Goal: Transaction & Acquisition: Purchase product/service

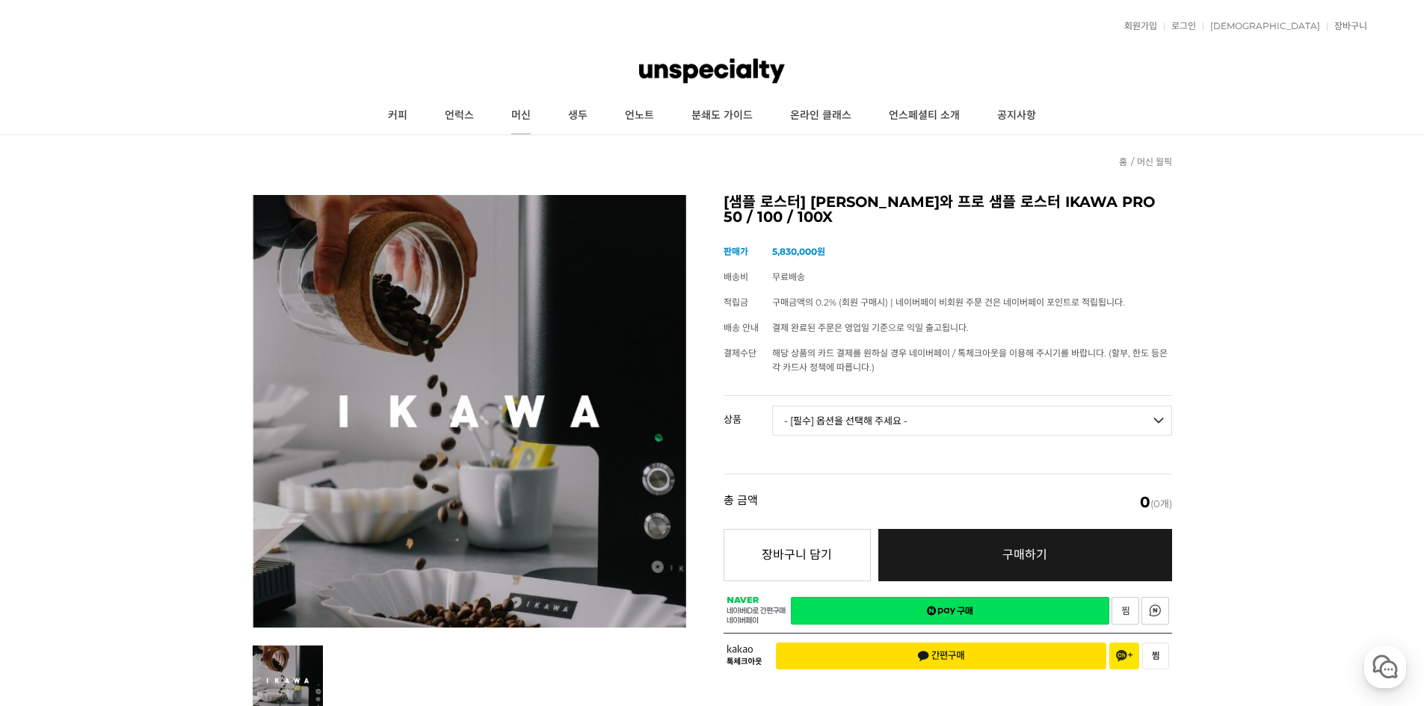
click at [508, 109] on link "머신" at bounding box center [521, 115] width 57 height 37
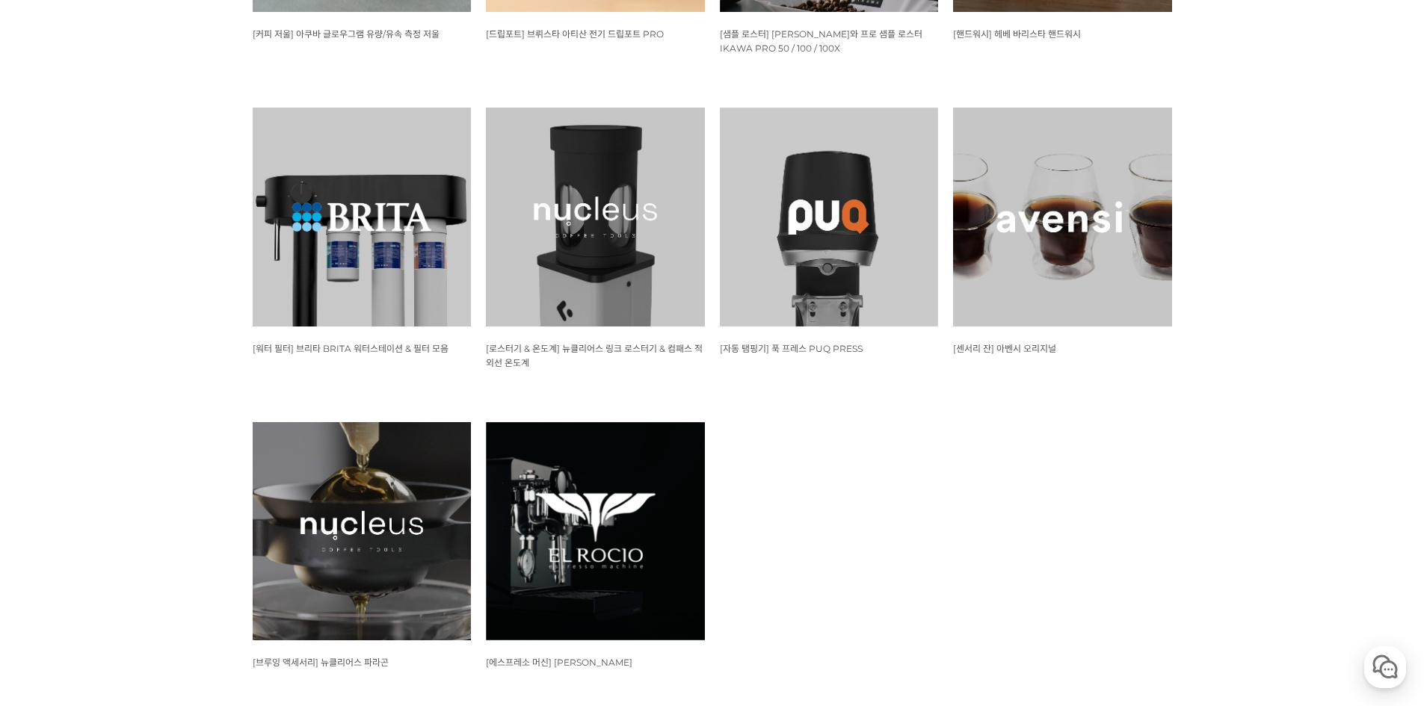
scroll to position [1570, 0]
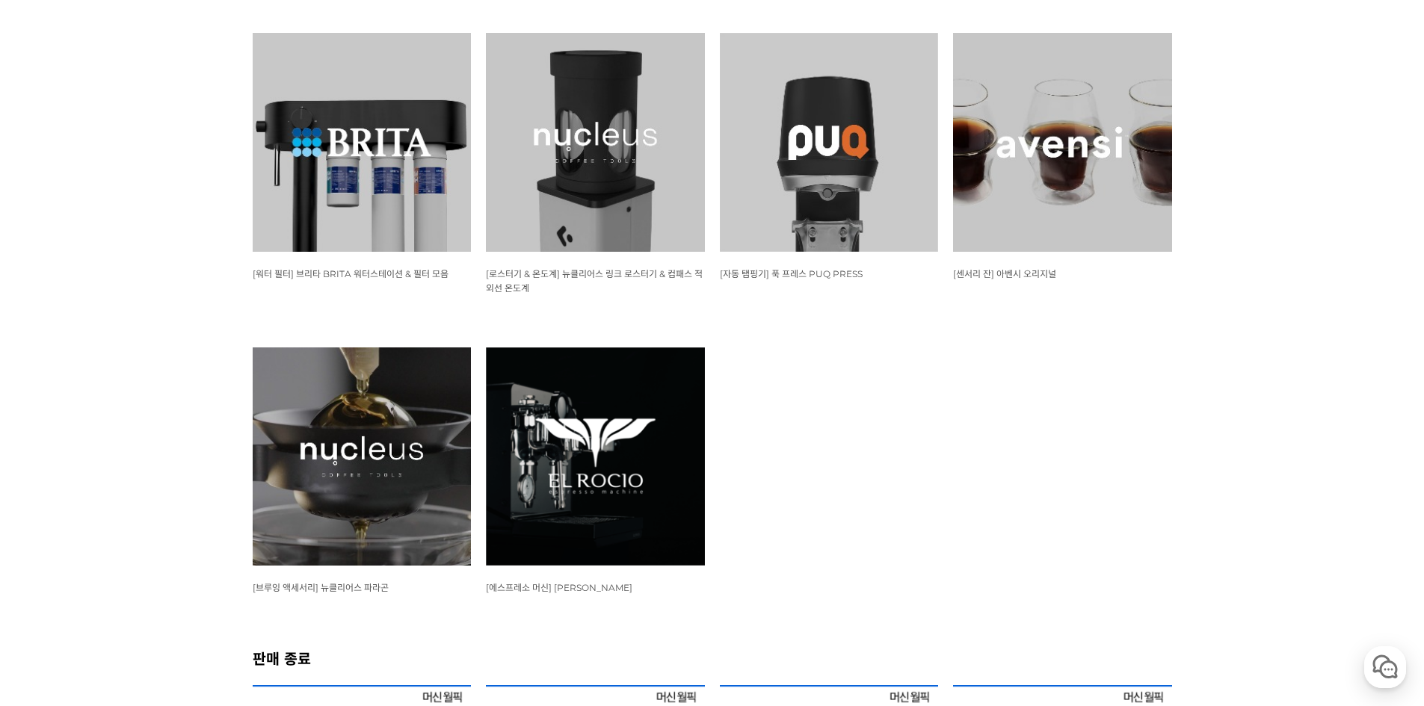
click at [1002, 208] on img at bounding box center [1062, 142] width 219 height 219
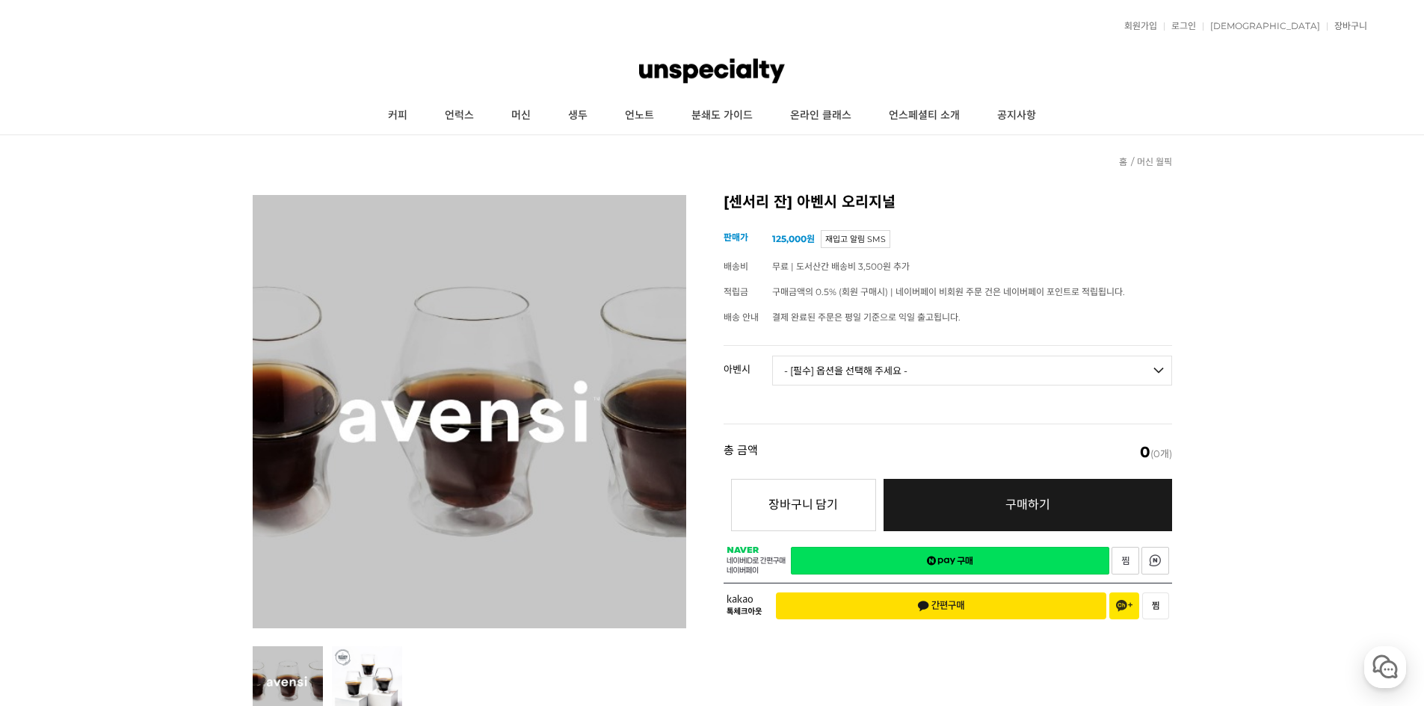
click at [1073, 379] on select "- [필수] 옵션을 선택해 주세요 - ------------------- 3종 세트 [품절] 일시 품절 [품절]" at bounding box center [972, 371] width 400 height 30
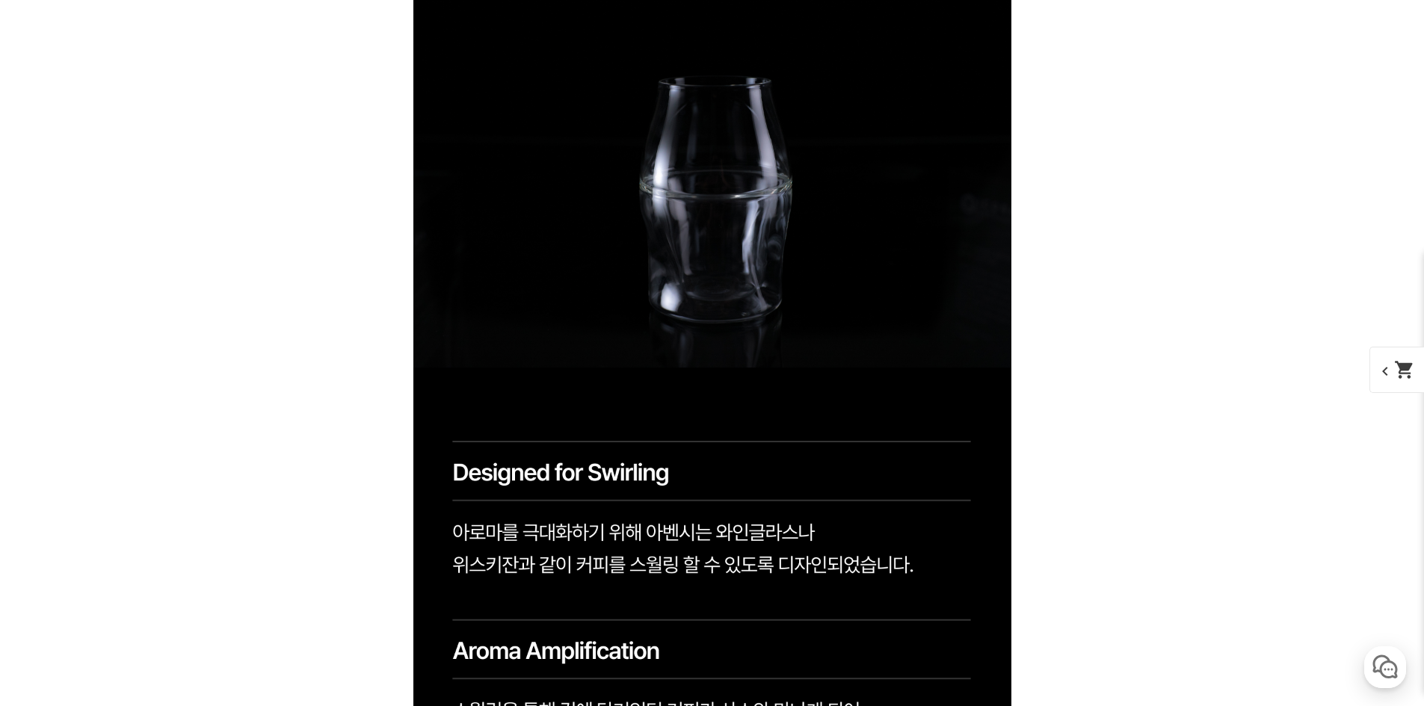
scroll to position [4036, 0]
